Goal: Task Accomplishment & Management: Manage account settings

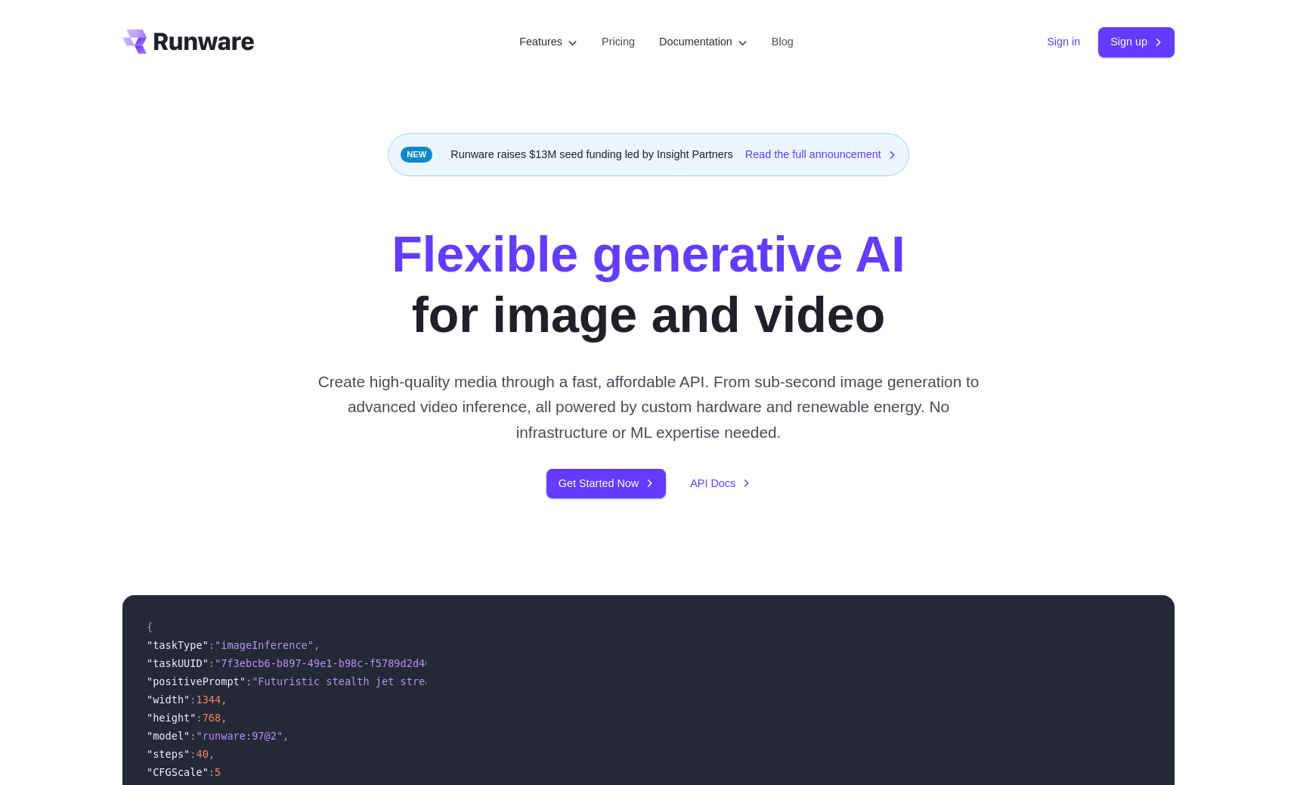
click at [1053, 45] on link "Sign in" at bounding box center [1063, 41] width 33 height 17
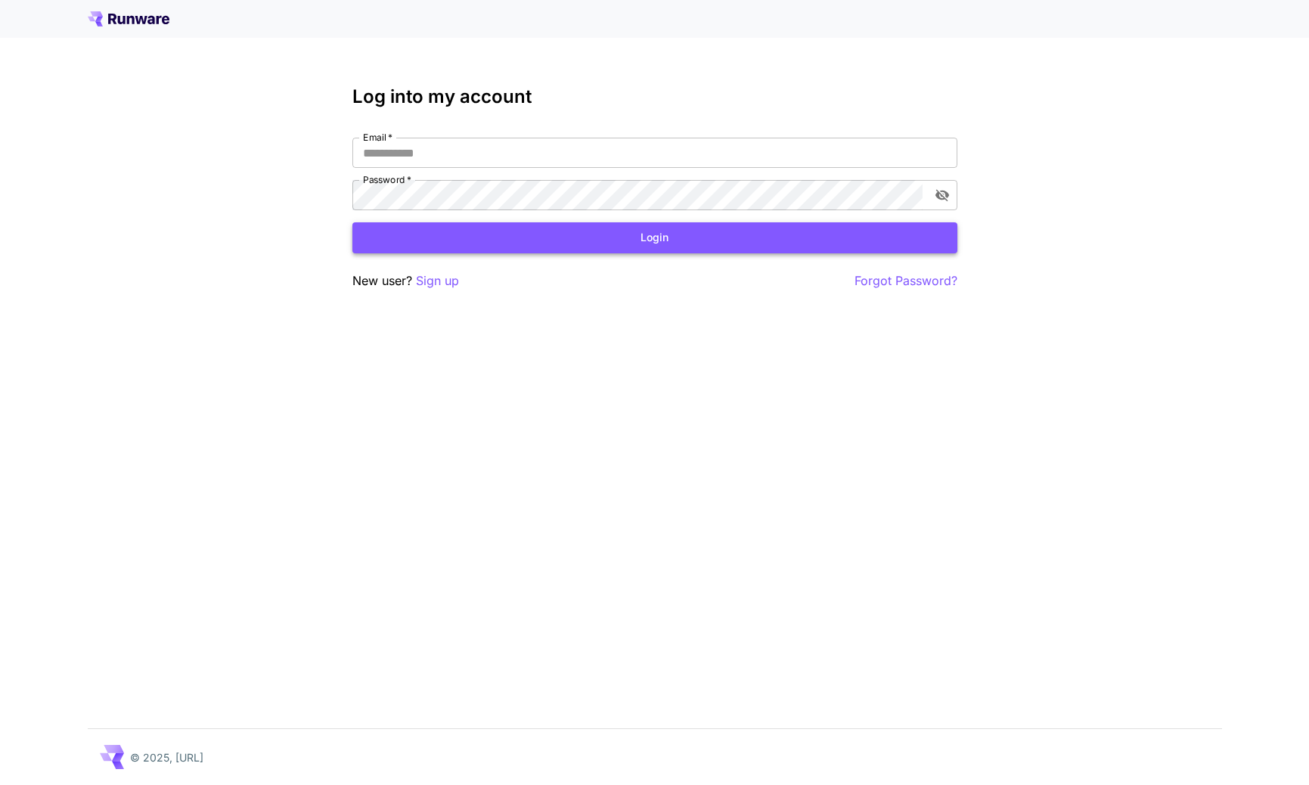
type input "**********"
click at [533, 245] on button "Login" at bounding box center [654, 237] width 605 height 31
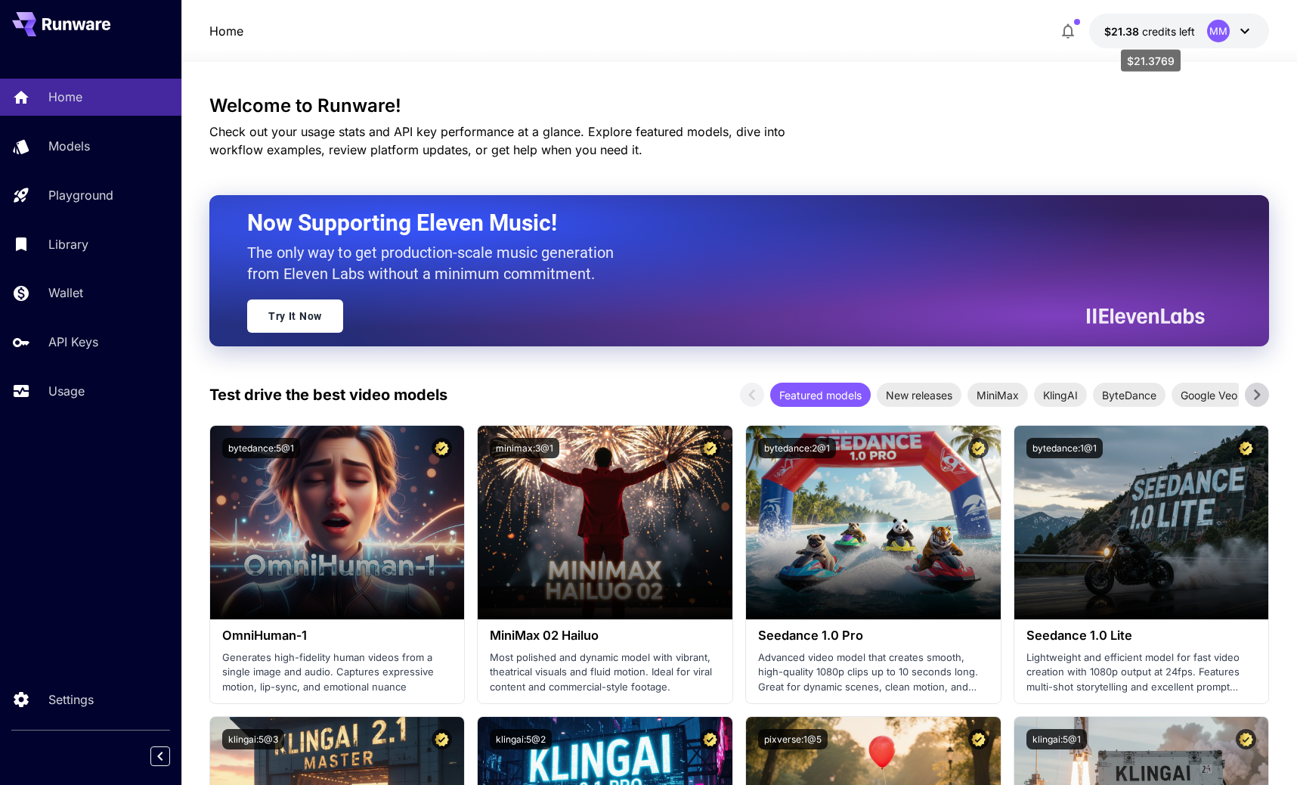
click at [1123, 36] on span "$21.38" at bounding box center [1124, 31] width 38 height 13
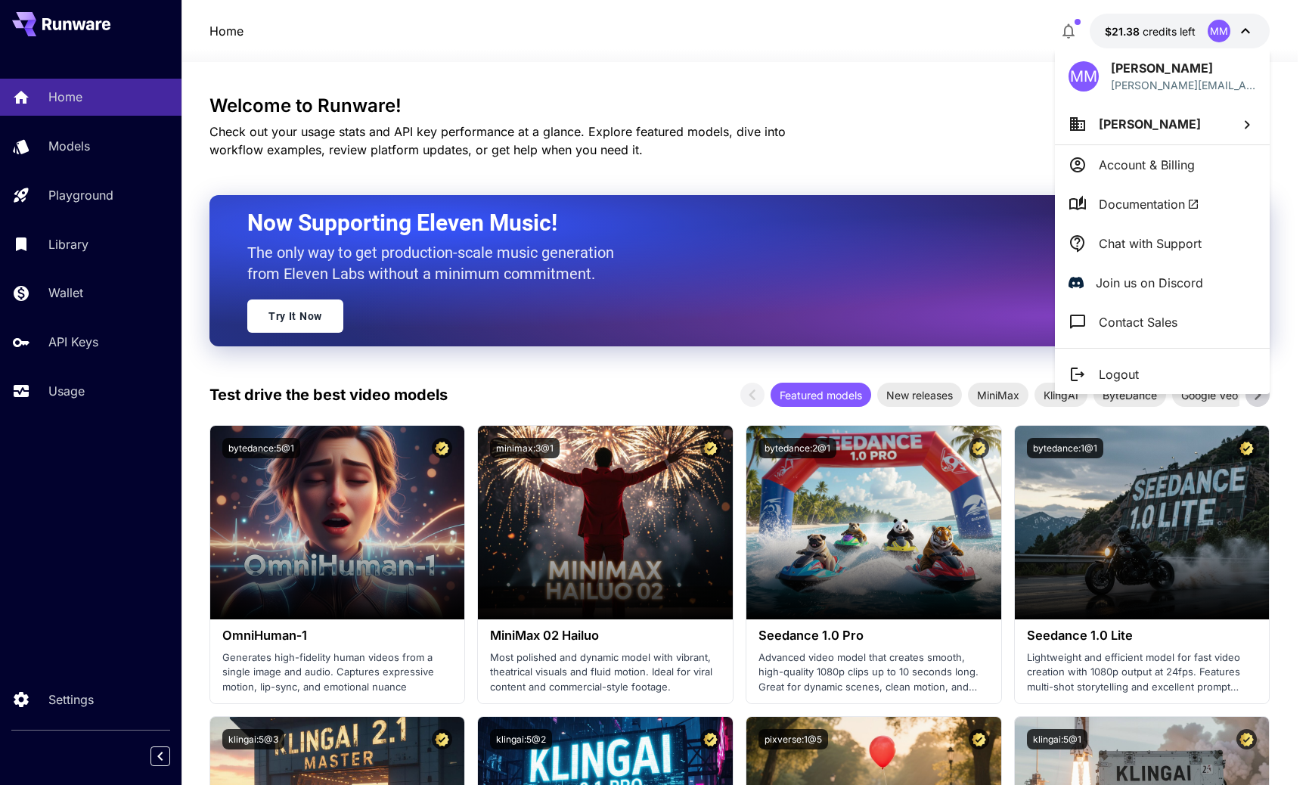
click at [1148, 37] on div at bounding box center [654, 392] width 1309 height 785
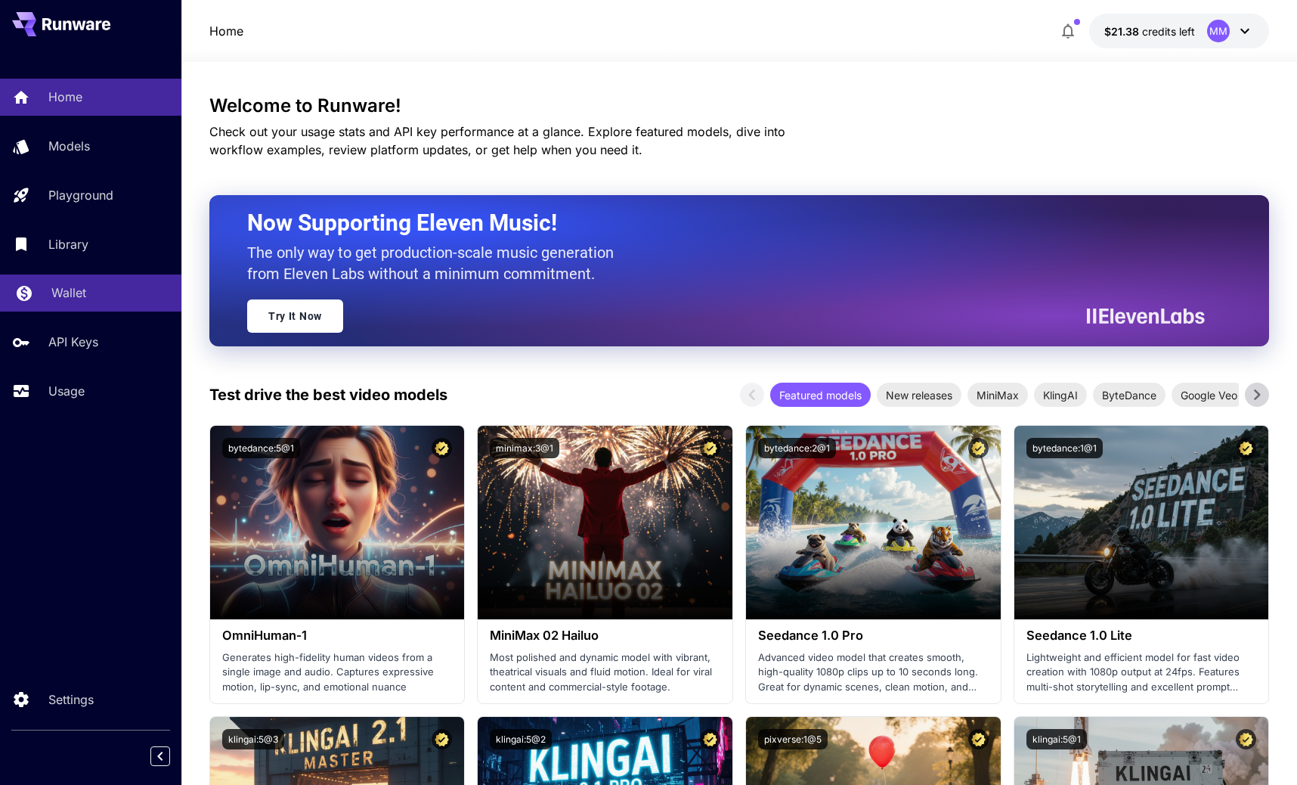
click at [72, 290] on p "Wallet" at bounding box center [68, 292] width 35 height 18
